Goal: Information Seeking & Learning: Find specific fact

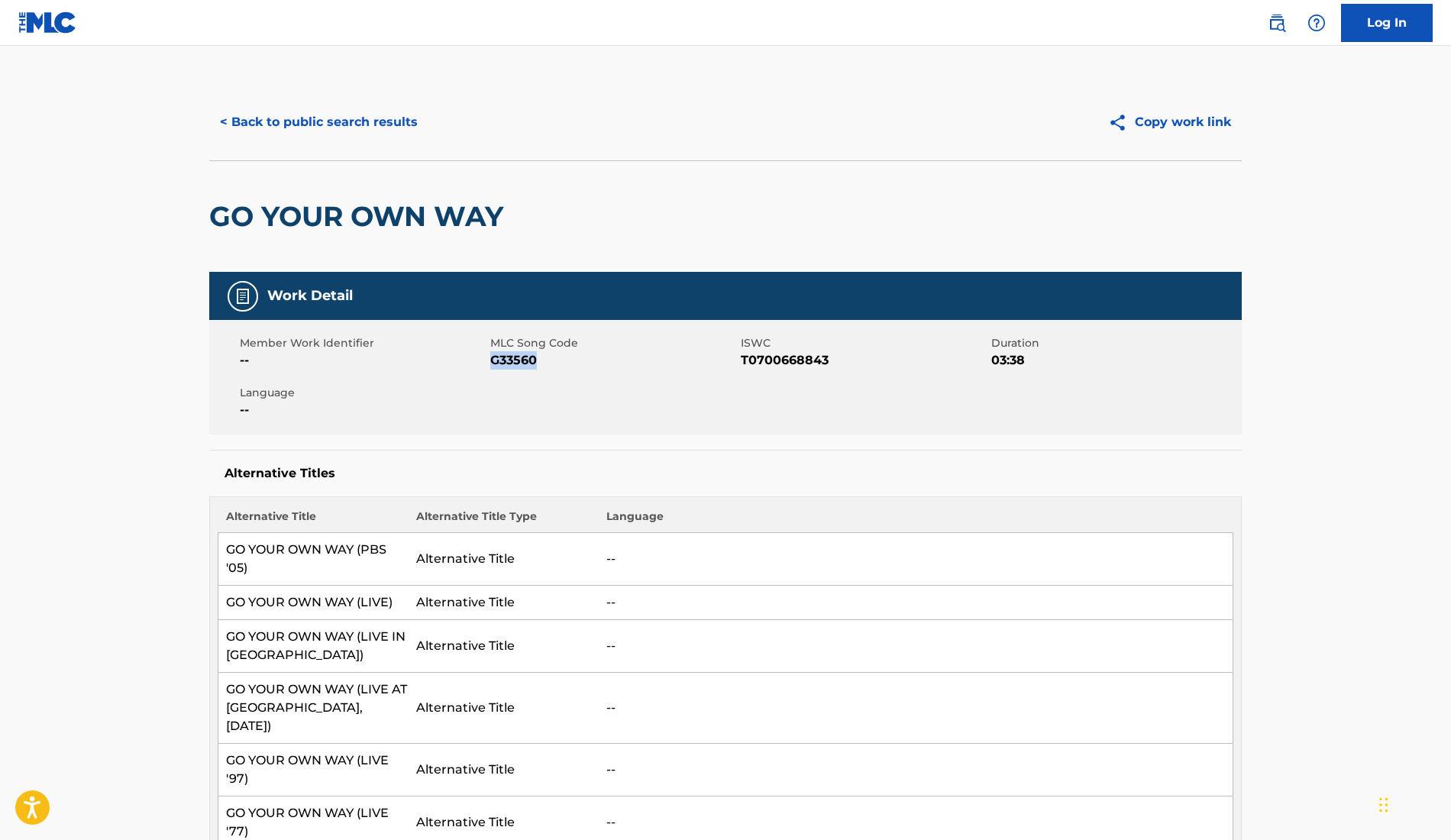
click at [370, 115] on button "< Back to public search results" at bounding box center [319, 121] width 220 height 38
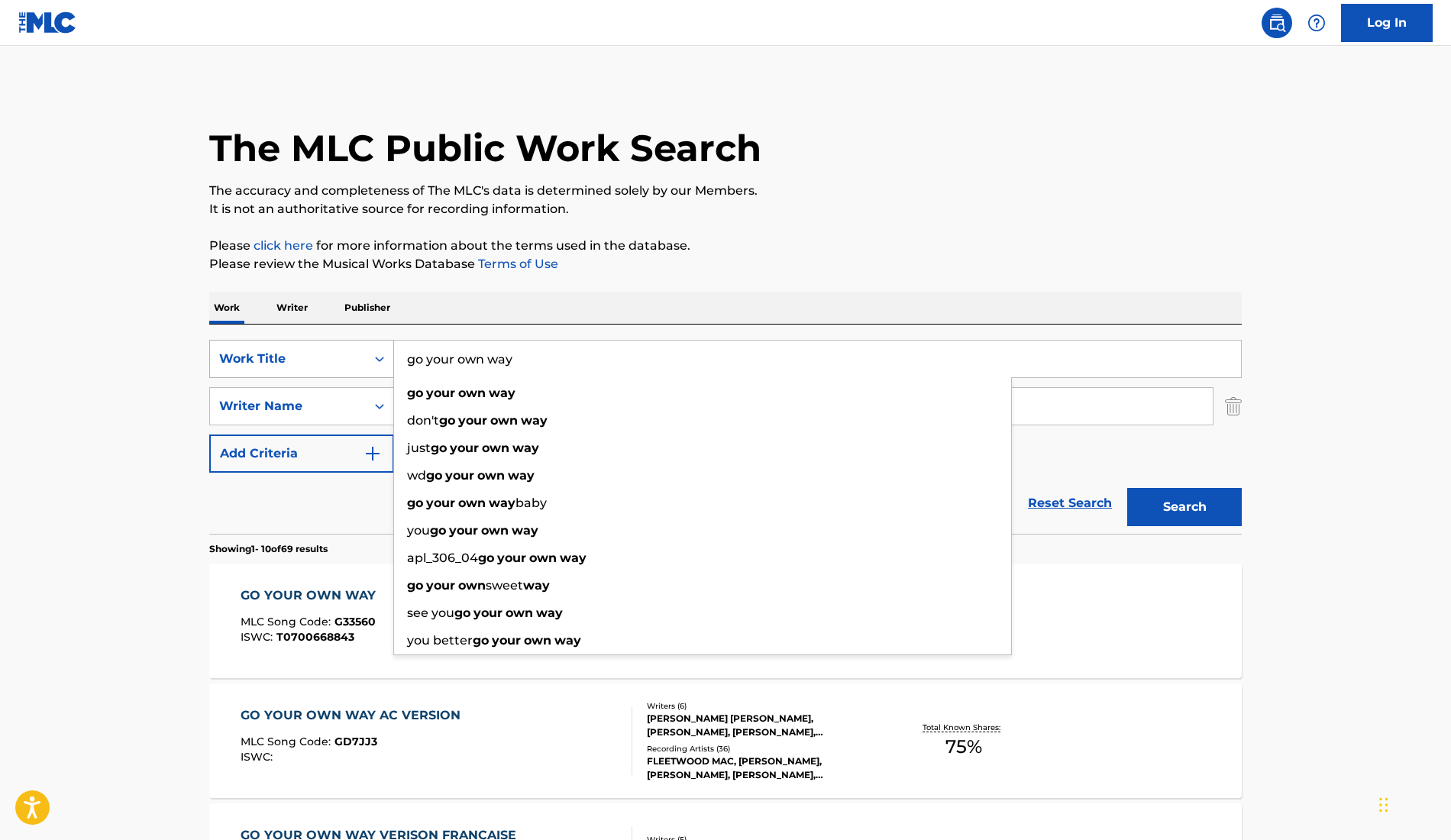
drag, startPoint x: 562, startPoint y: 369, endPoint x: 360, endPoint y: 346, distance: 203.3
click at [360, 346] on div "SearchWithCriteriaa1a45381-ab20-474a-94dd-6fc40f501601 Work Title go your own w…" at bounding box center [725, 359] width 1032 height 38
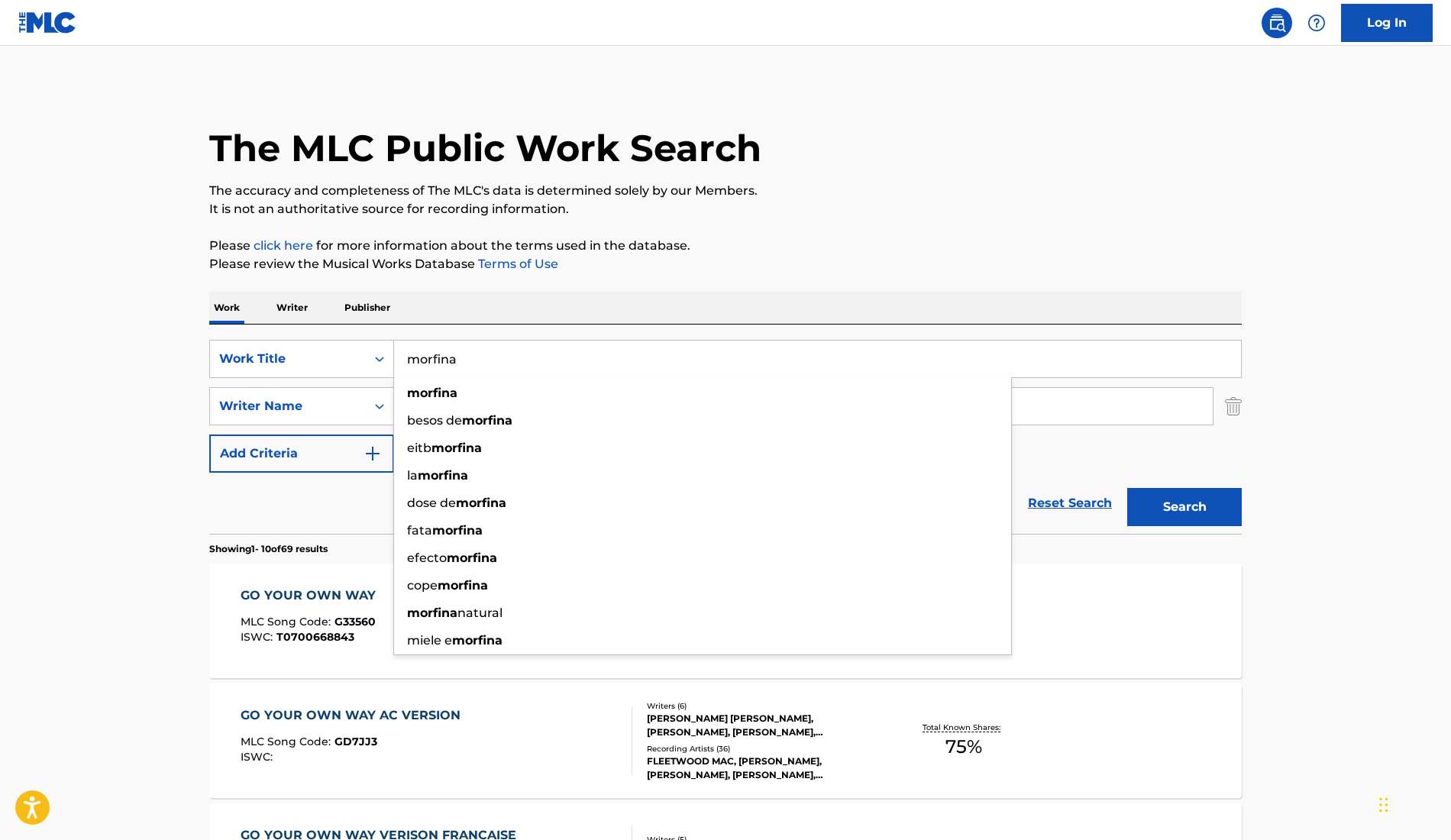
type input "morfina"
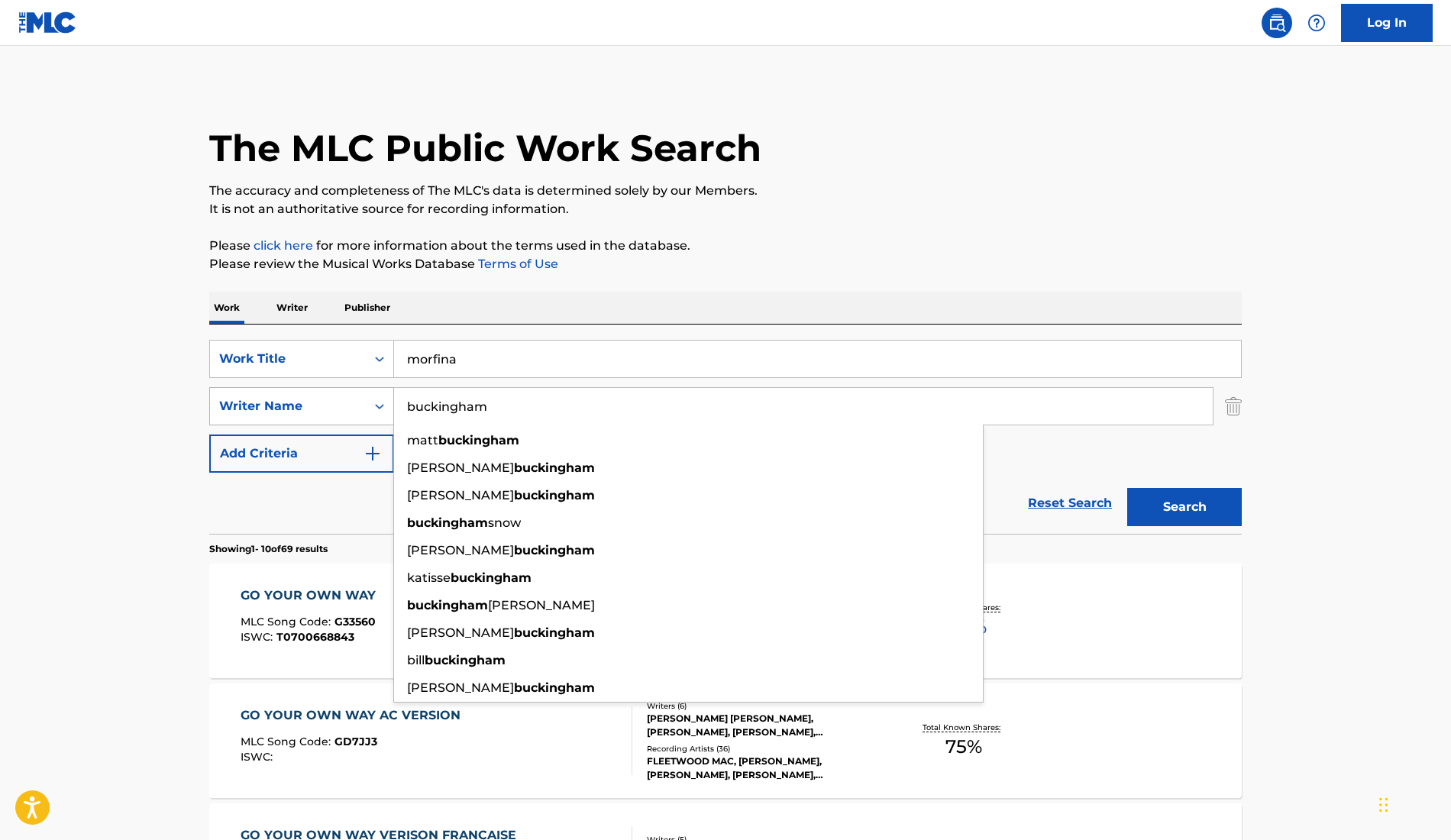
drag, startPoint x: 555, startPoint y: 416, endPoint x: 375, endPoint y: 419, distance: 180.0
click at [374, 417] on div "SearchWithCriteriad6a2aac7-db51-4e9e-ac7f-eada0ee9b2f8 Writer Name [PERSON_NAME…" at bounding box center [725, 406] width 1032 height 38
drag, startPoint x: 491, startPoint y: 407, endPoint x: 352, endPoint y: 406, distance: 139.0
click at [352, 406] on div "SearchWithCriteriad6a2aac7-db51-4e9e-ac7f-eada0ee9b2f8 Writer Name [PERSON_NAME…" at bounding box center [725, 406] width 1032 height 38
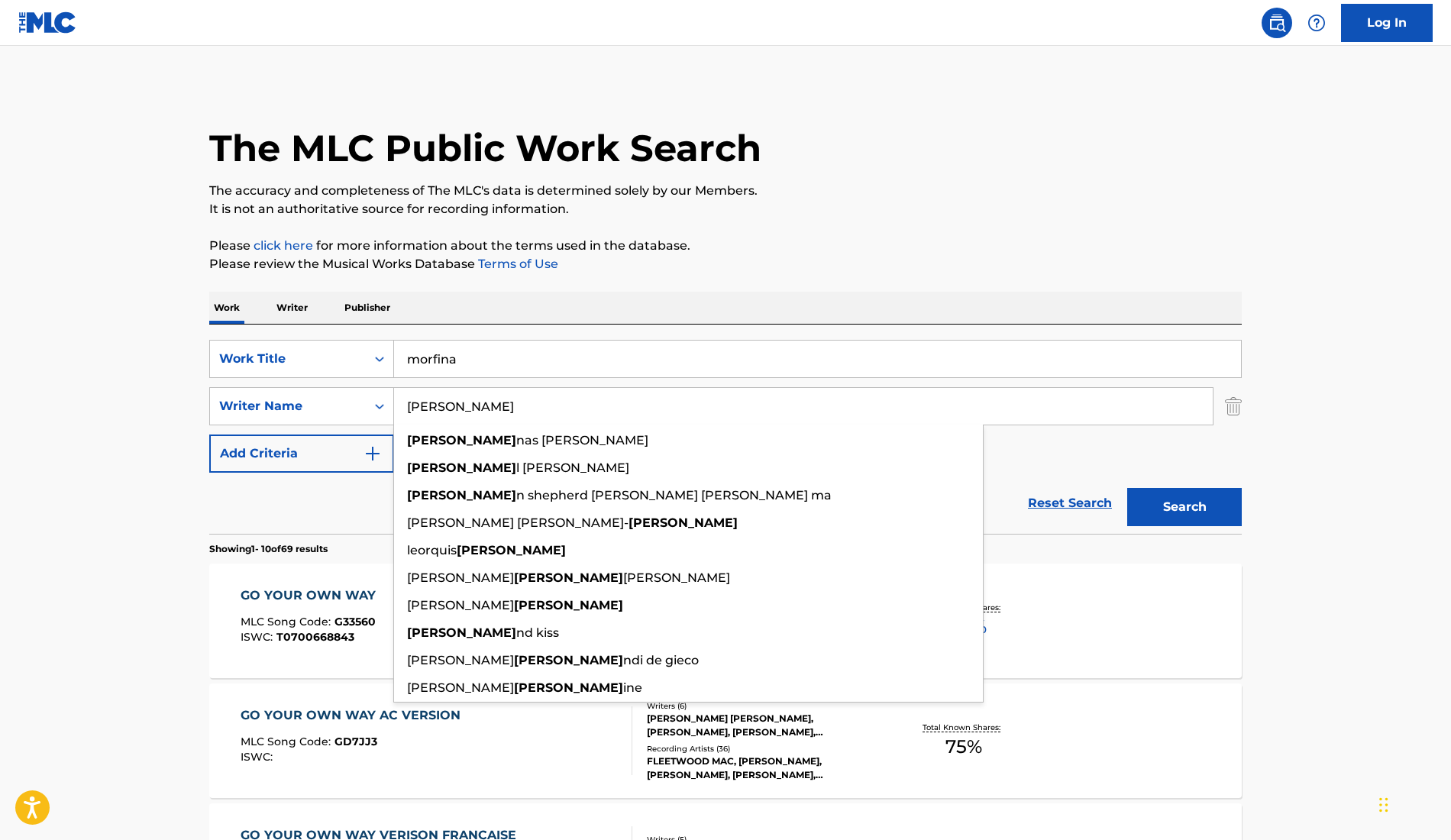
type input "[PERSON_NAME]"
click at [1206, 511] on button "Search" at bounding box center [1184, 506] width 115 height 38
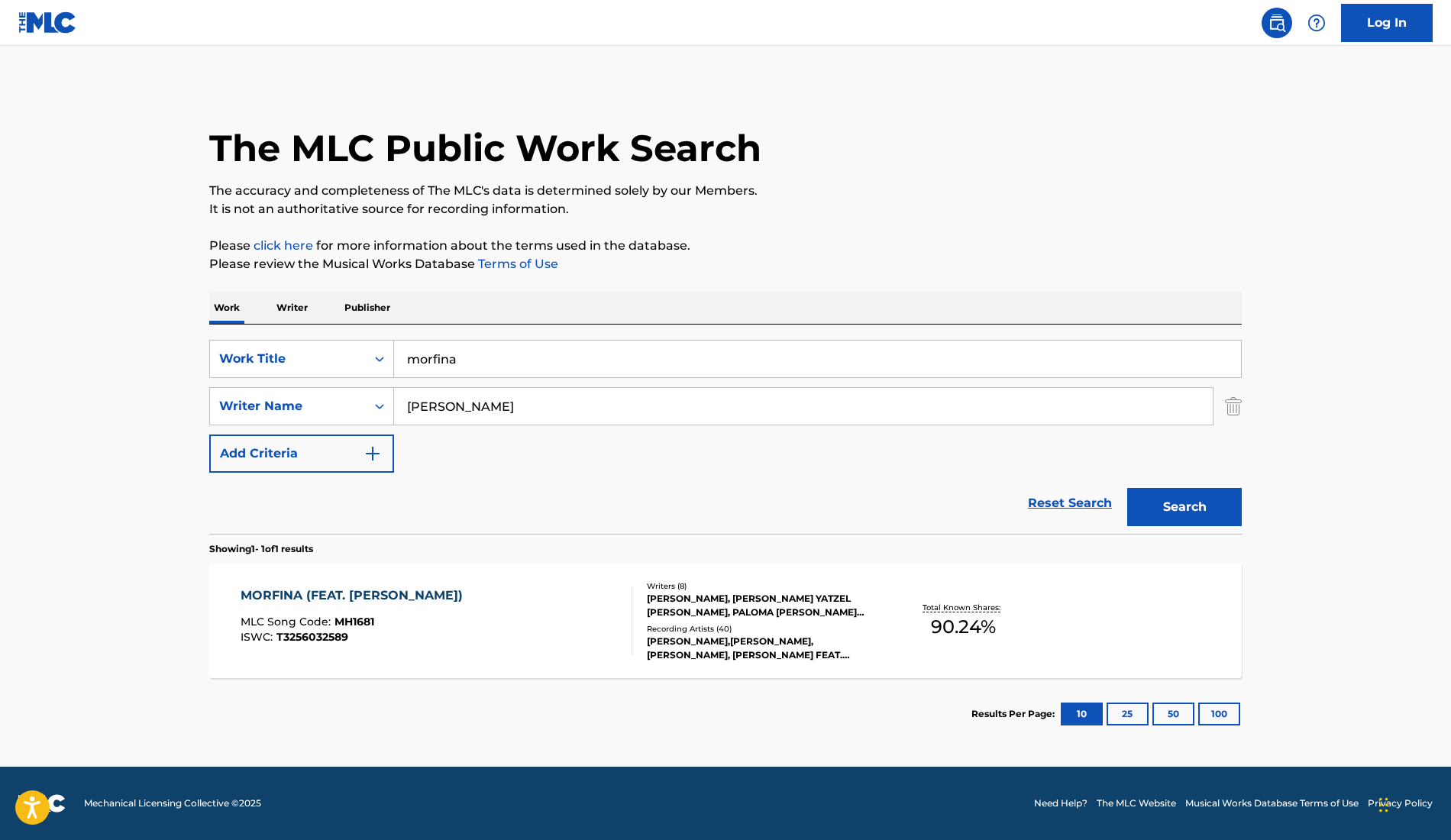
click at [708, 641] on div "[PERSON_NAME],[PERSON_NAME], [PERSON_NAME], [PERSON_NAME] FEAT. [PERSON_NAME], …" at bounding box center [761, 648] width 231 height 27
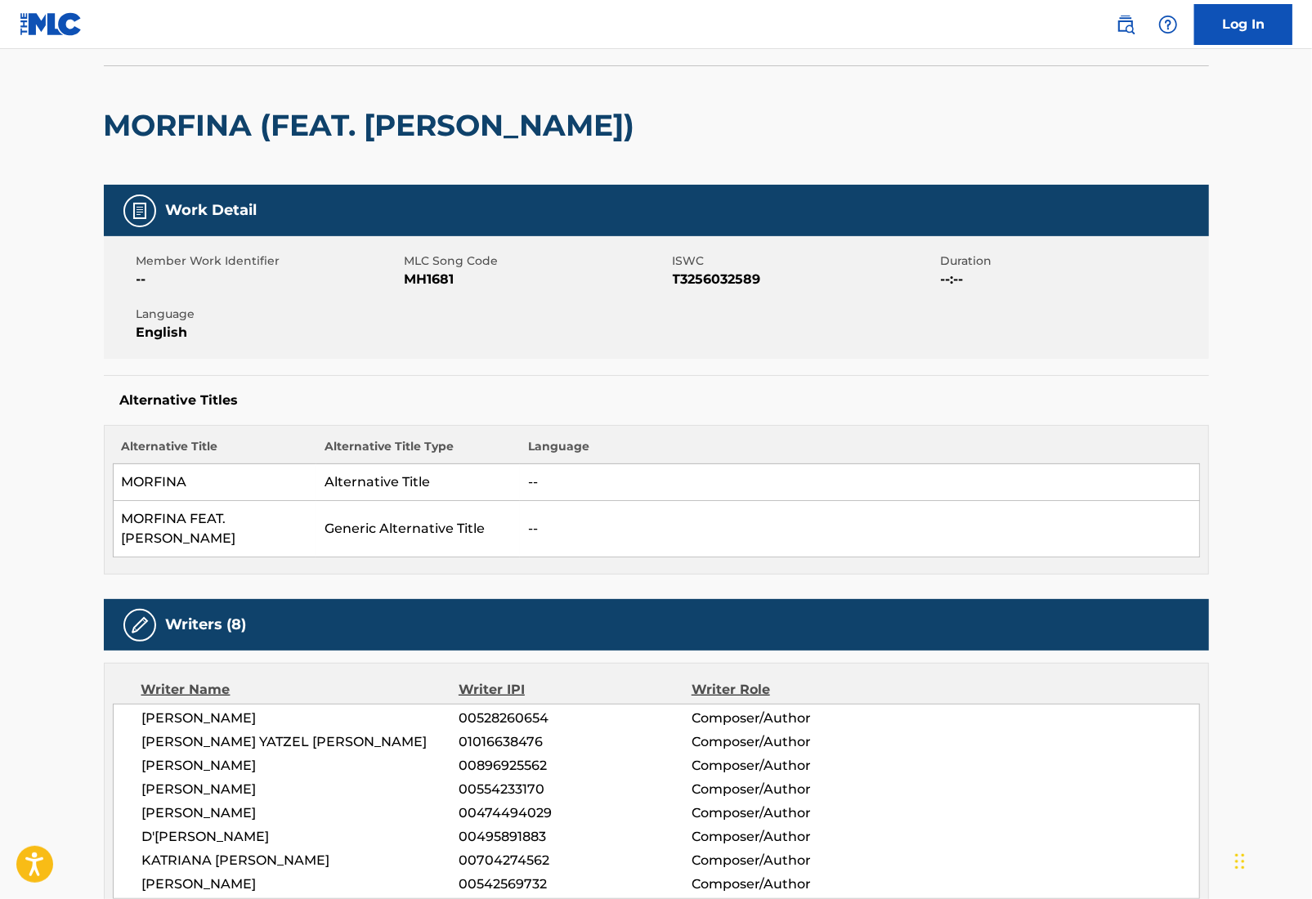
scroll to position [219, 0]
